Goal: Task Accomplishment & Management: Use online tool/utility

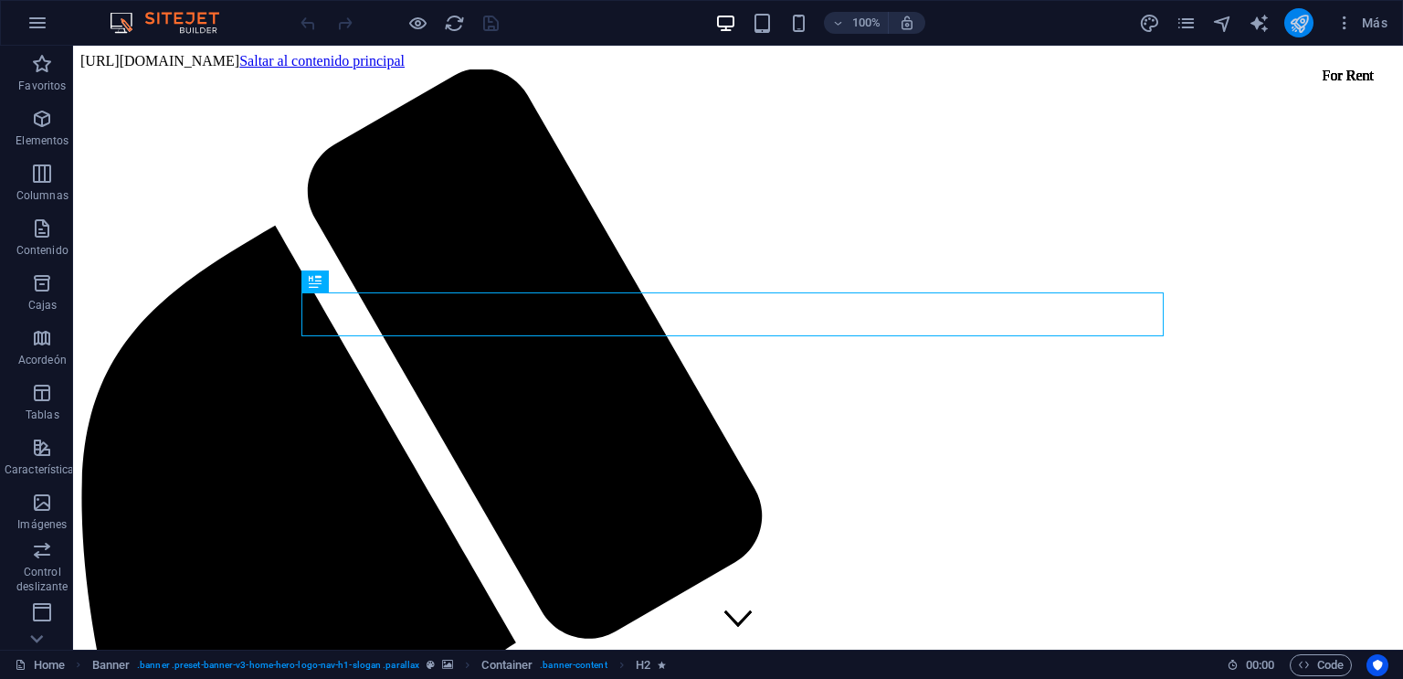
click at [1310, 26] on button "publish" at bounding box center [1298, 22] width 29 height 29
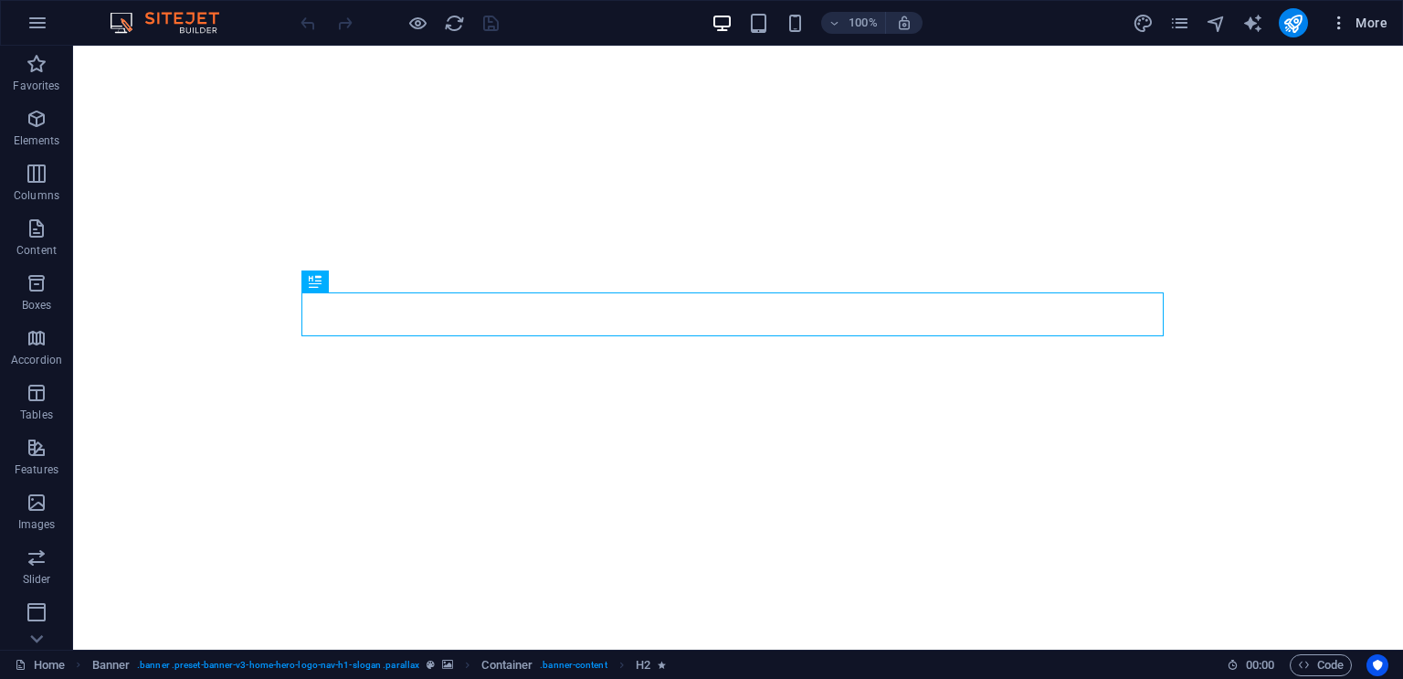
click at [1345, 25] on icon "button" at bounding box center [1339, 23] width 18 height 18
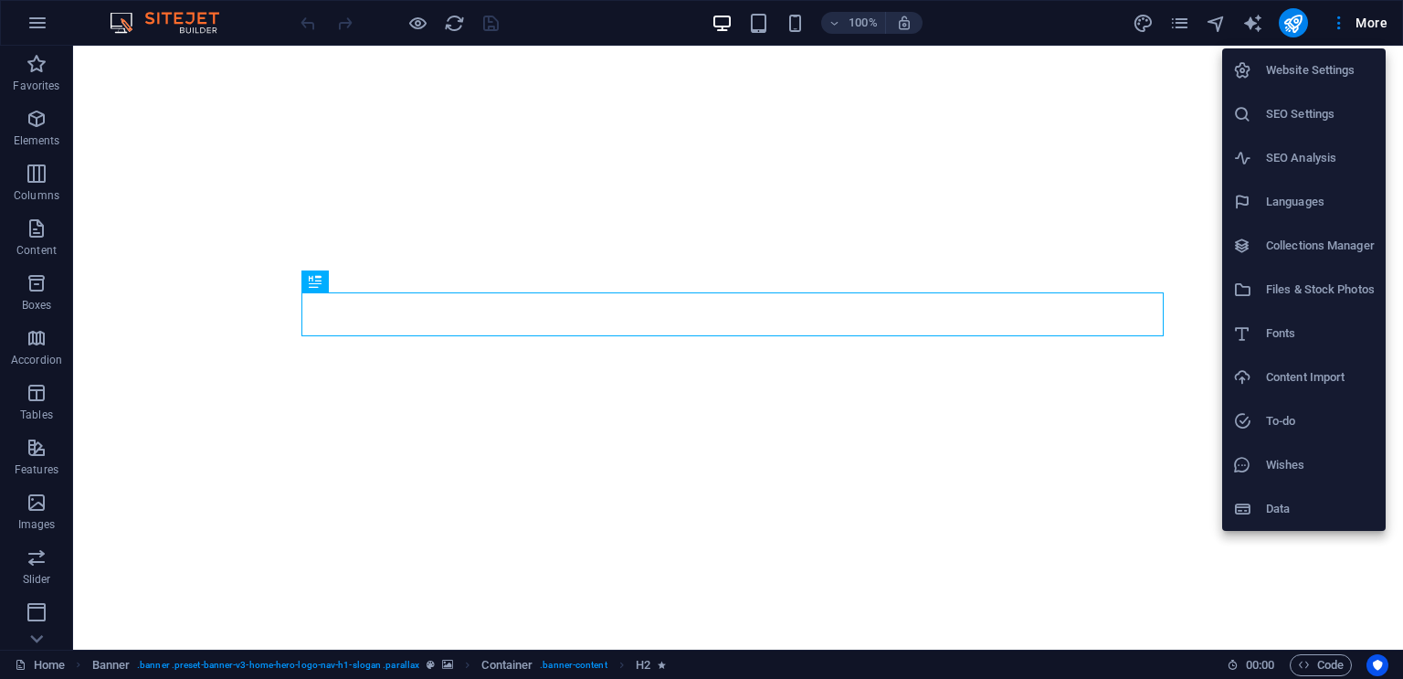
click at [1314, 62] on h6 "Website Settings" at bounding box center [1320, 70] width 109 height 22
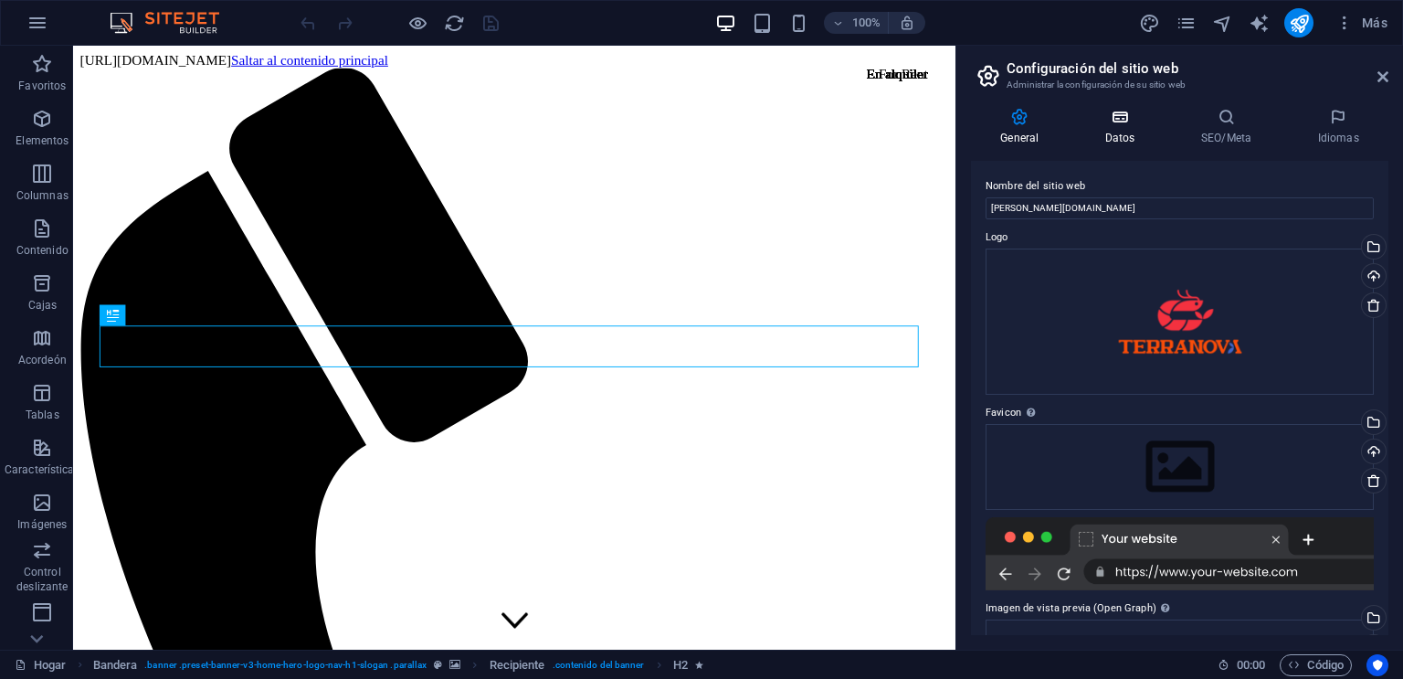
click at [1127, 136] on font "Datos" at bounding box center [1120, 138] width 30 height 13
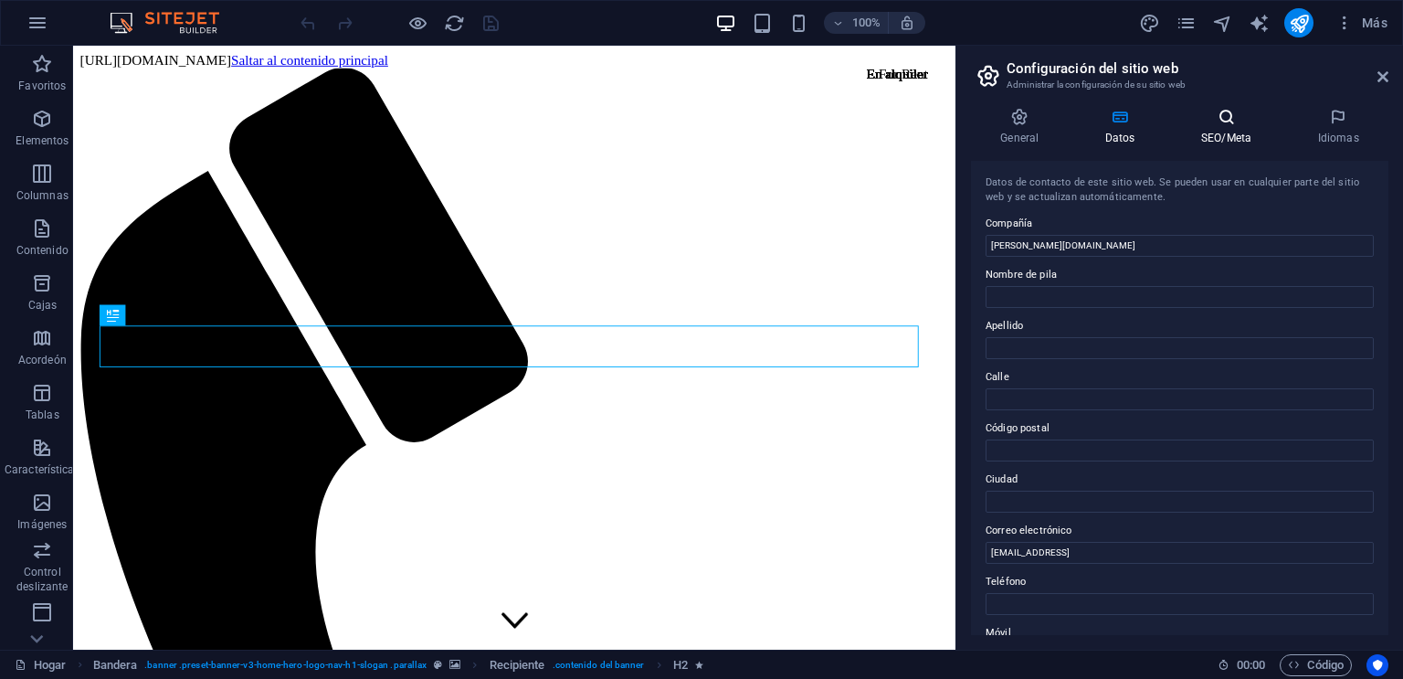
click at [1224, 119] on icon at bounding box center [1227, 117] width 110 height 18
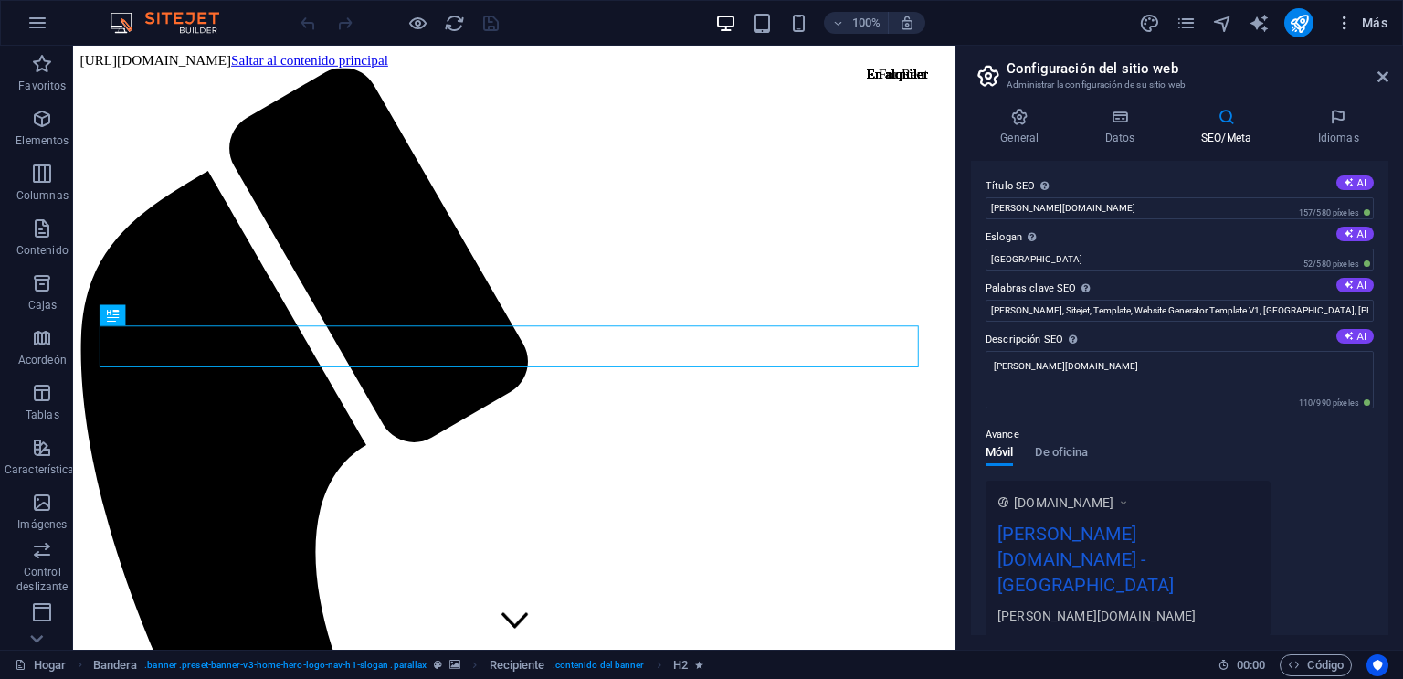
click at [1378, 26] on font "Más" at bounding box center [1375, 23] width 26 height 15
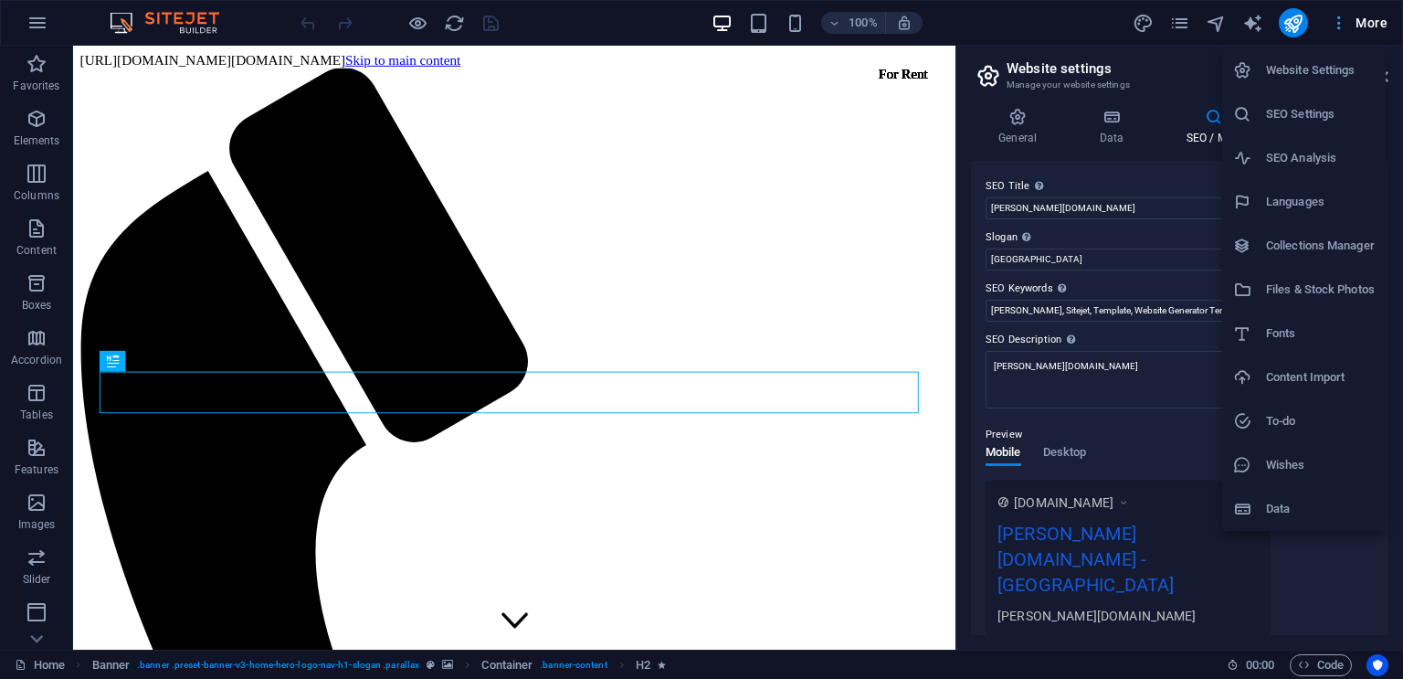
click at [1353, 237] on h6 "Collections Manager" at bounding box center [1320, 246] width 109 height 22
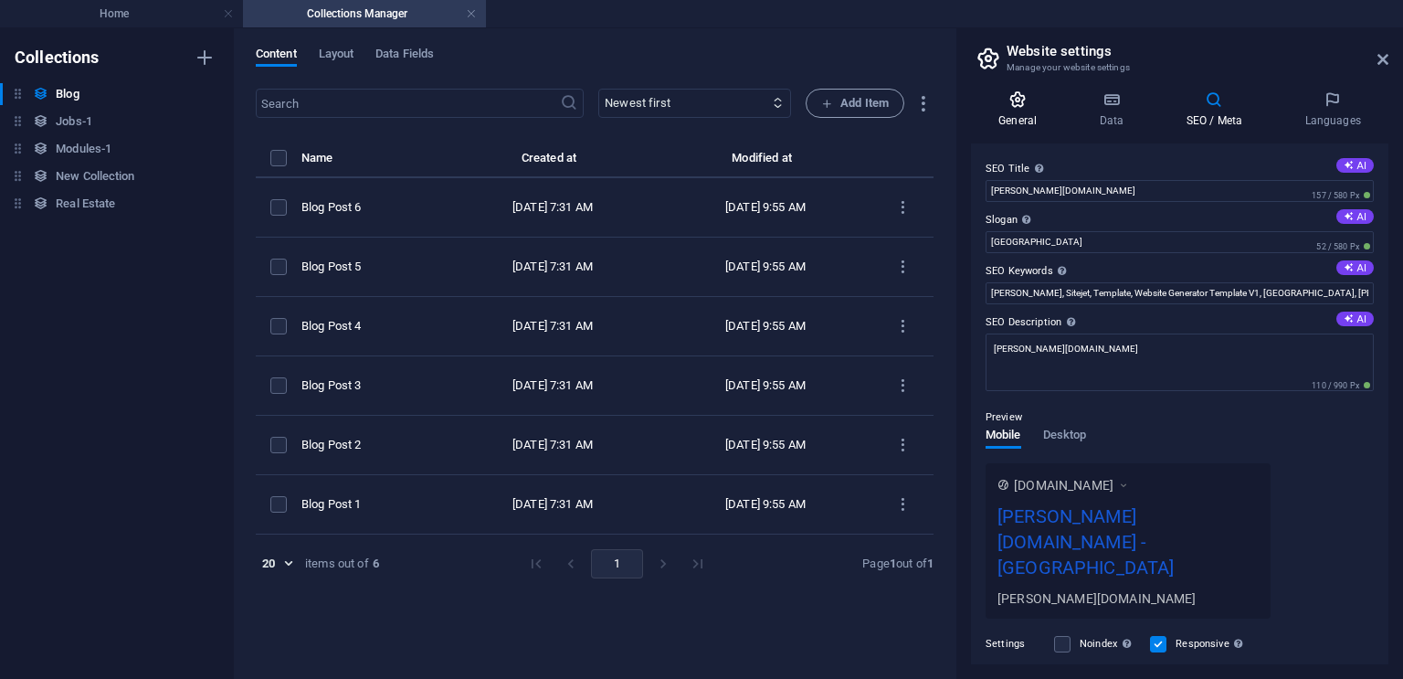
click at [1012, 108] on icon at bounding box center [1017, 99] width 93 height 18
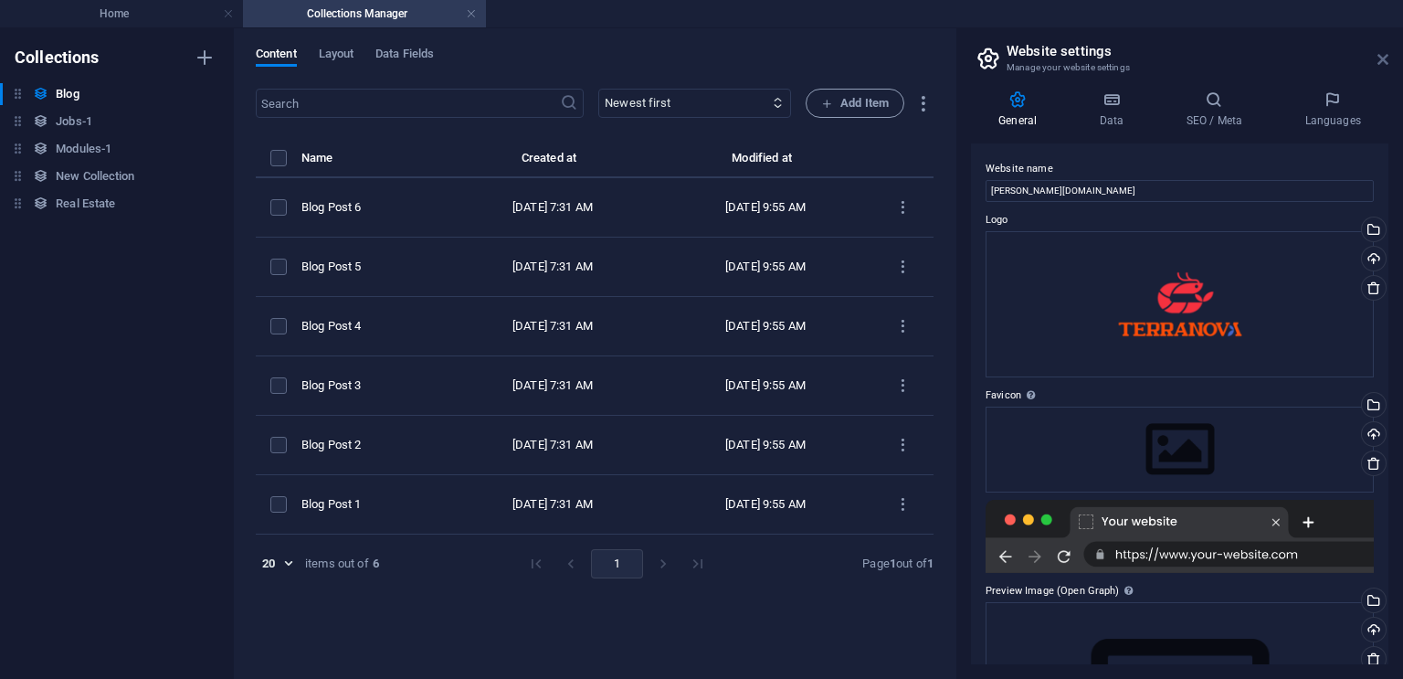
click at [1377, 55] on icon at bounding box center [1382, 59] width 11 height 15
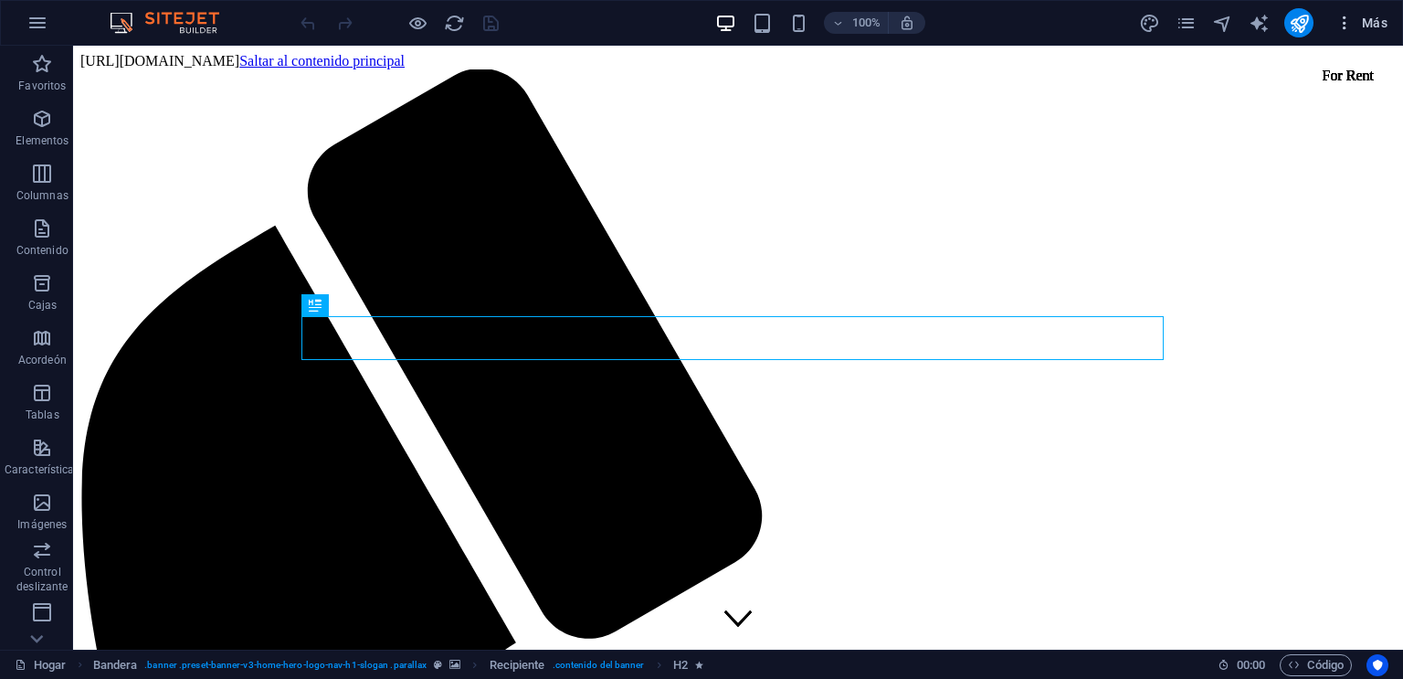
click at [1342, 29] on icon "button" at bounding box center [1344, 23] width 18 height 18
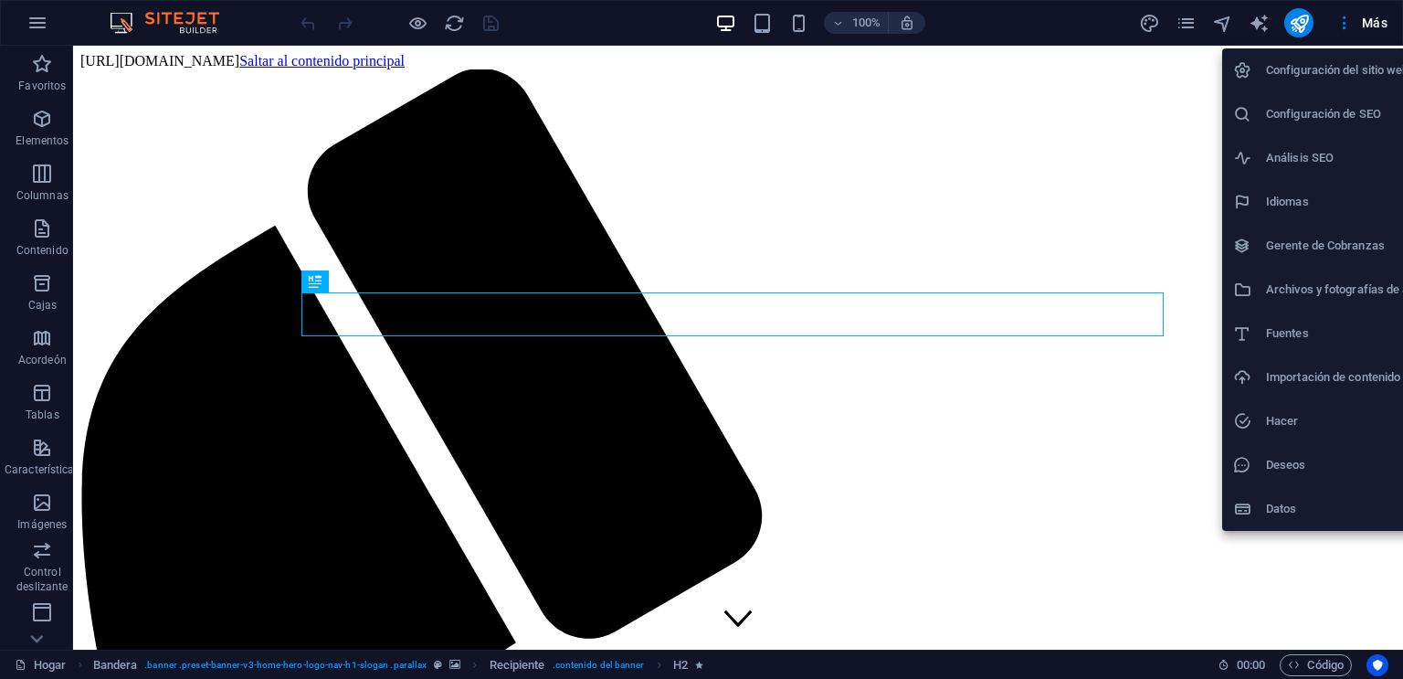
click at [1135, 18] on div at bounding box center [701, 339] width 1403 height 679
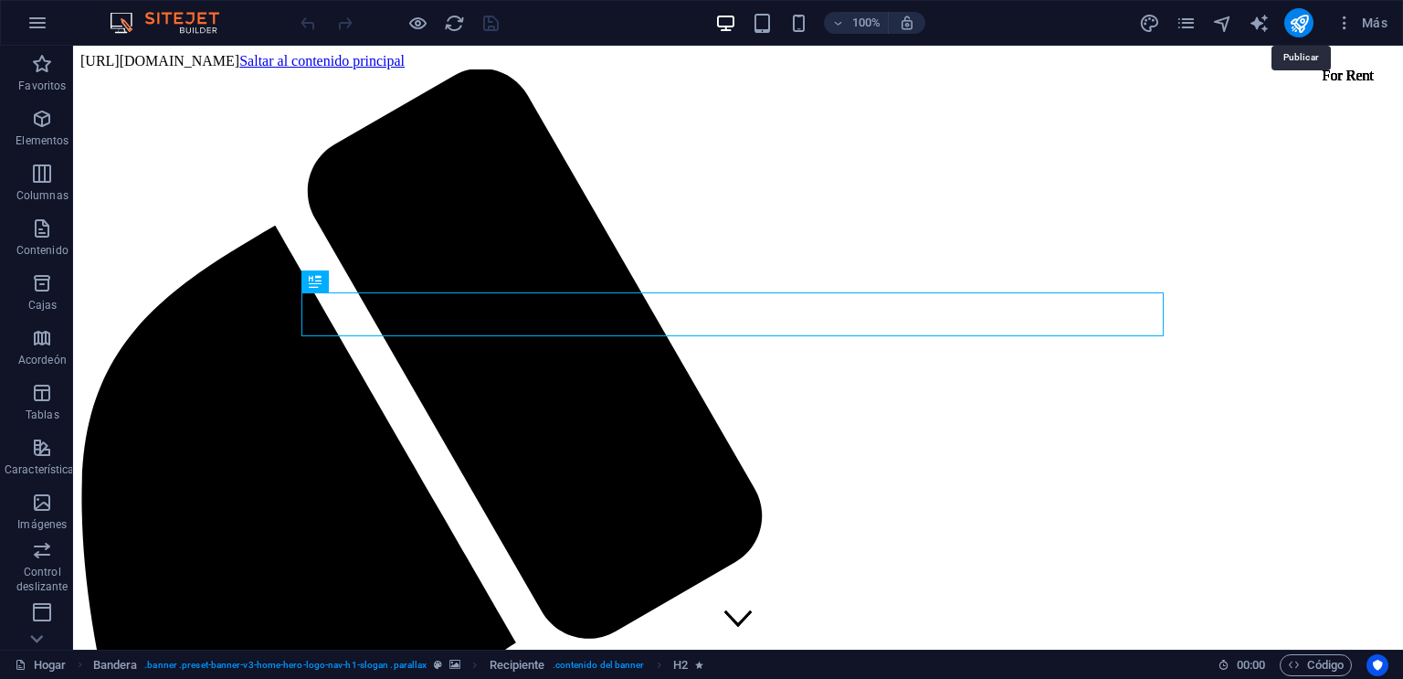
drag, startPoint x: 1363, startPoint y: 74, endPoint x: 1384, endPoint y: 283, distance: 210.2
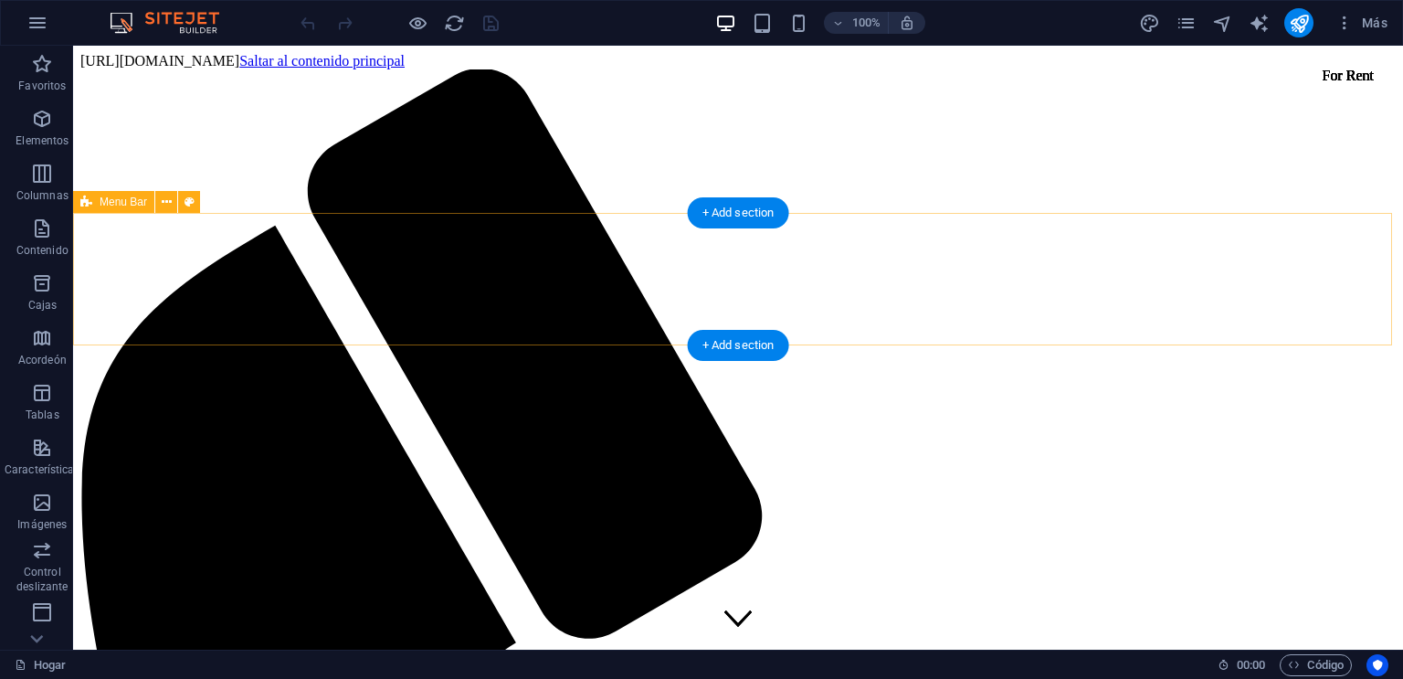
scroll to position [2192, 0]
